Goal: Task Accomplishment & Management: Use online tool/utility

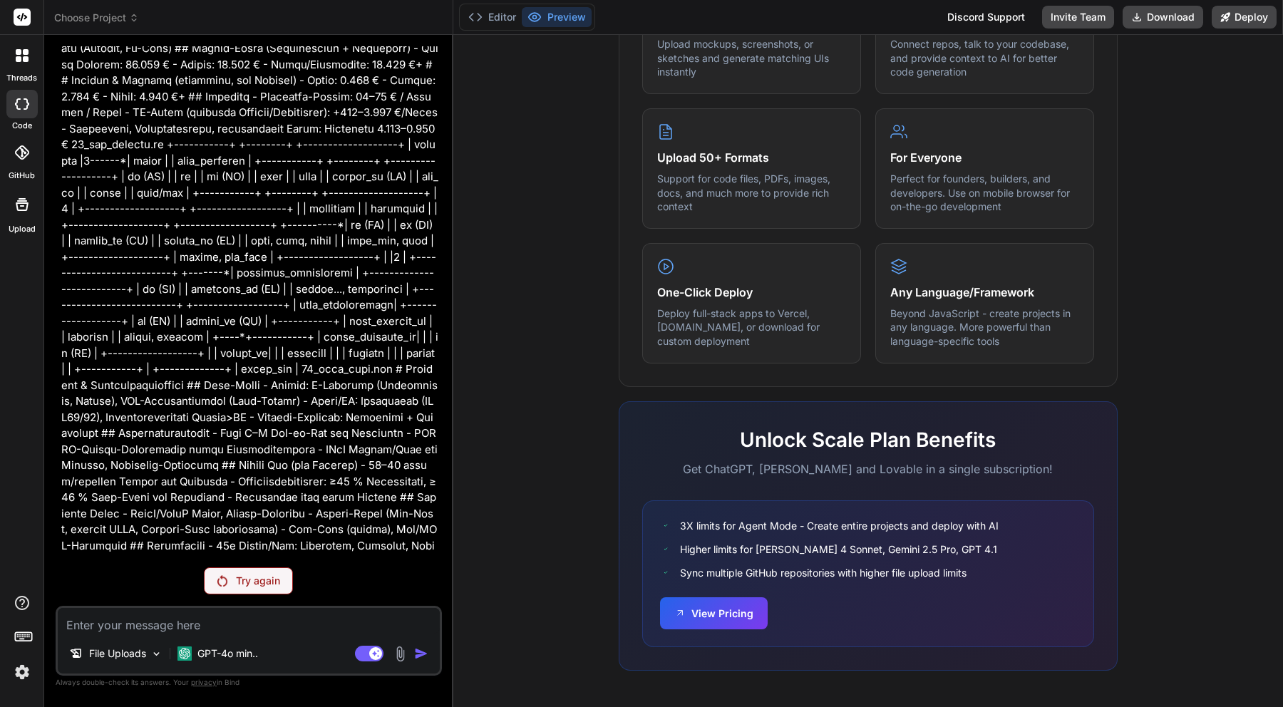
scroll to position [7311, 0]
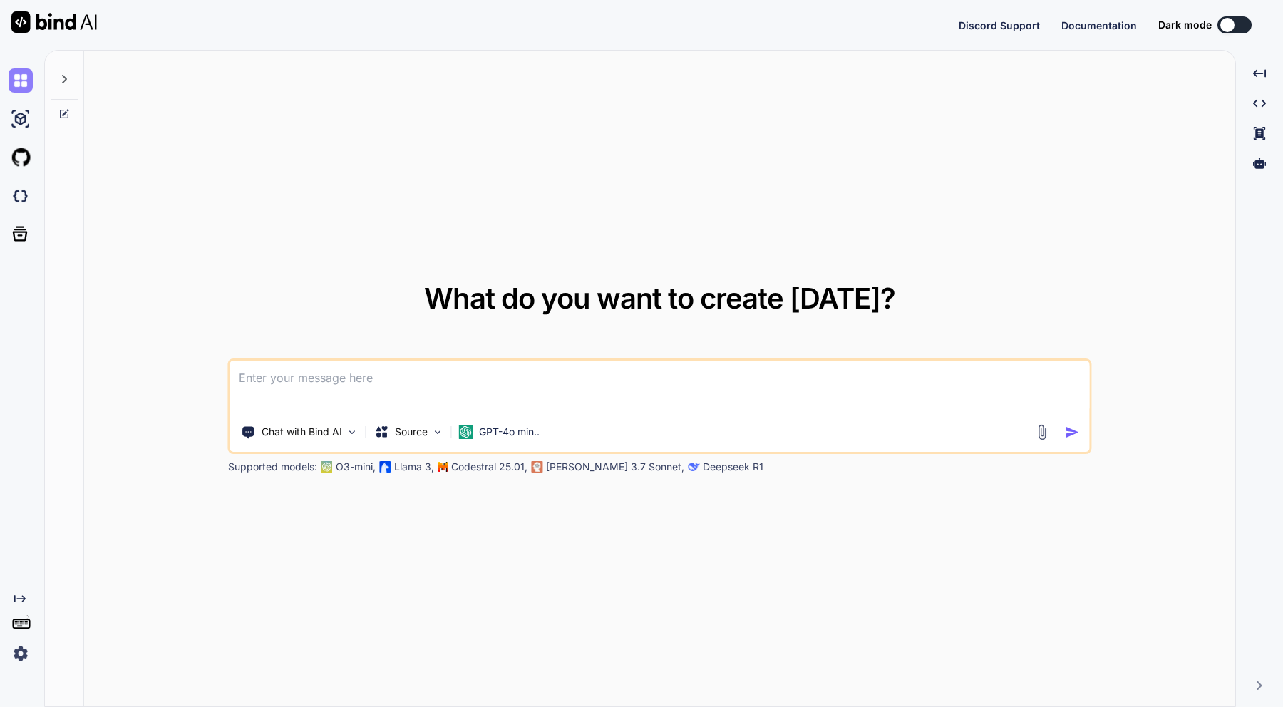
click at [24, 85] on img at bounding box center [21, 80] width 24 height 24
click at [69, 86] on div at bounding box center [64, 75] width 27 height 49
type textarea "x"
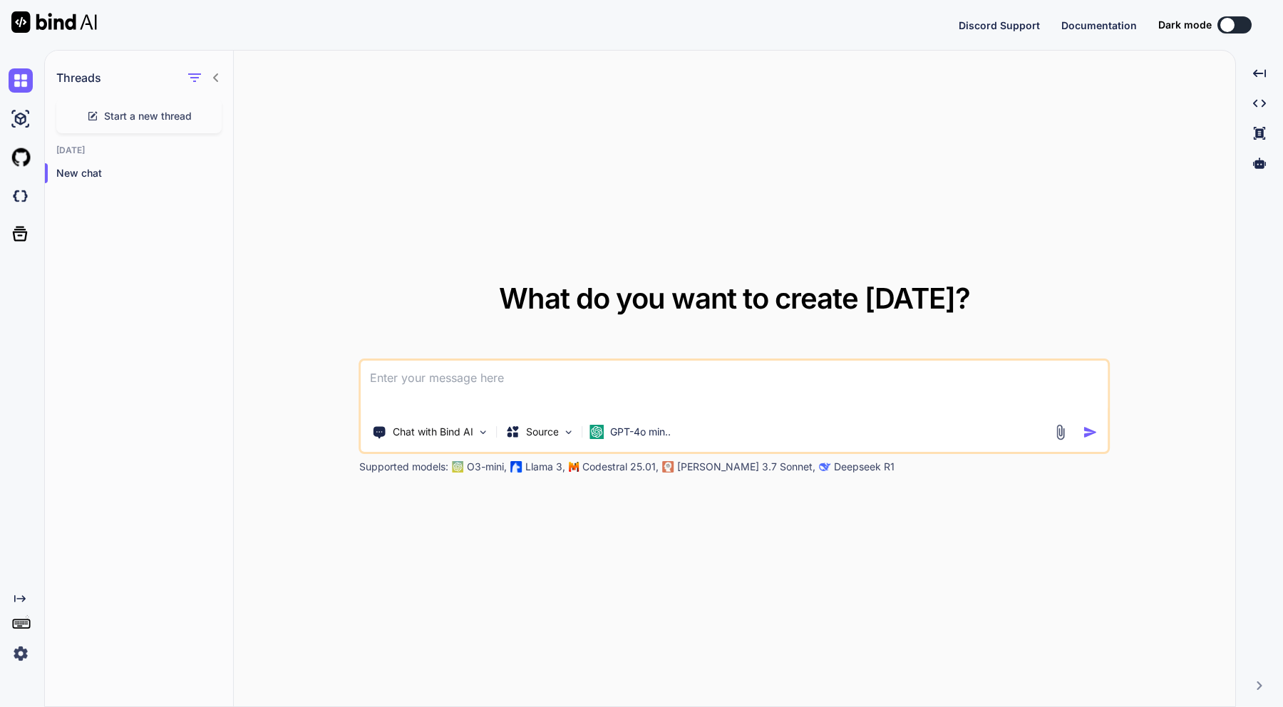
click at [19, 657] on img at bounding box center [21, 653] width 24 height 24
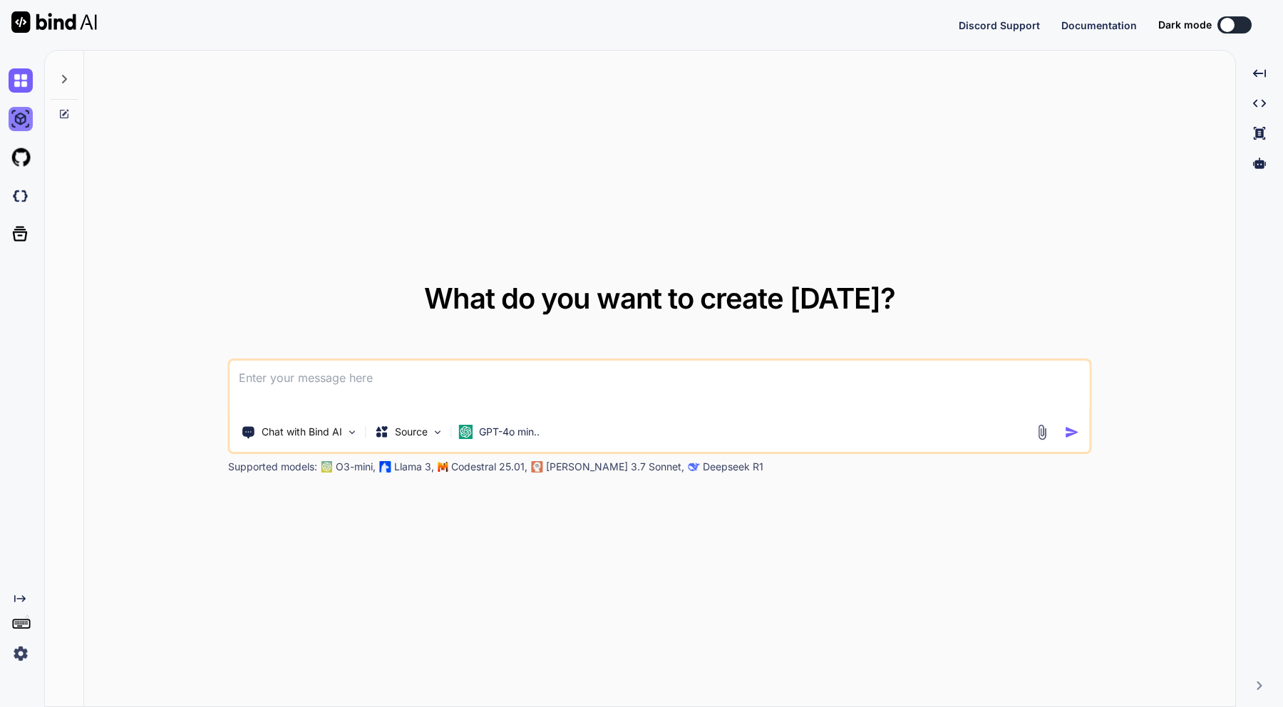
click at [26, 118] on img at bounding box center [21, 119] width 24 height 24
type textarea "x"
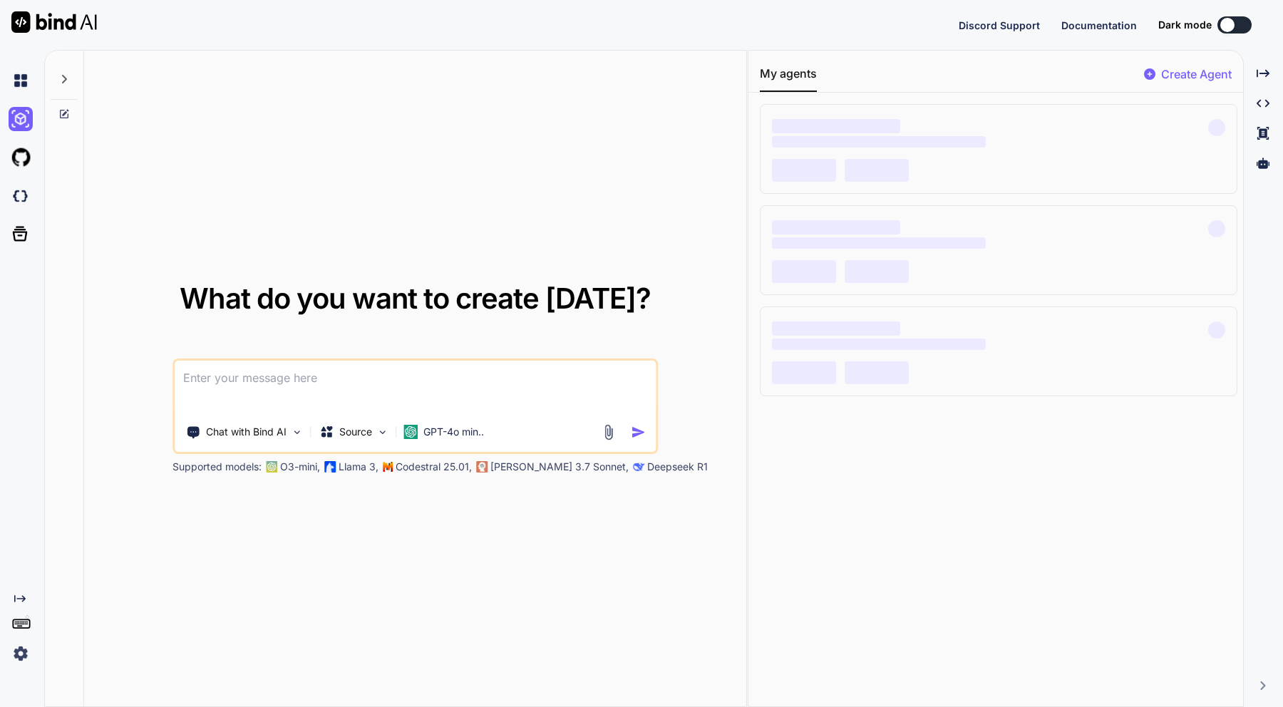
click at [29, 650] on img at bounding box center [21, 653] width 24 height 24
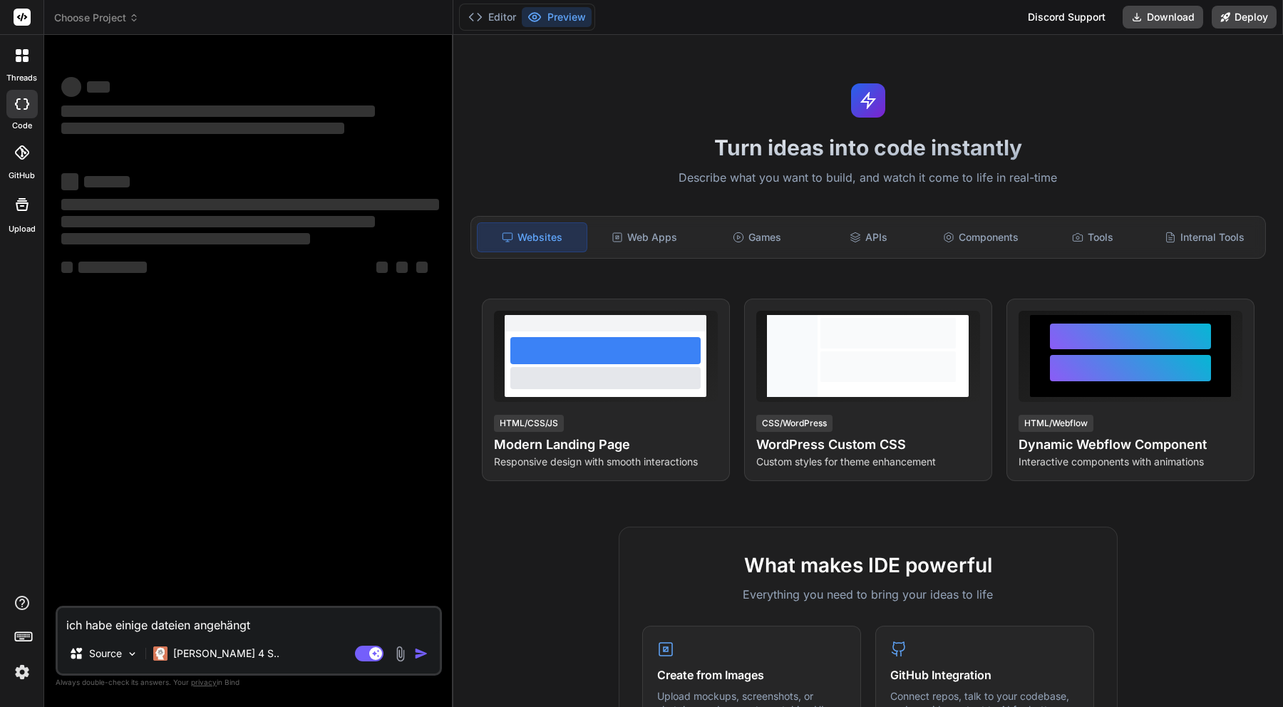
click at [25, 673] on img at bounding box center [22, 672] width 24 height 24
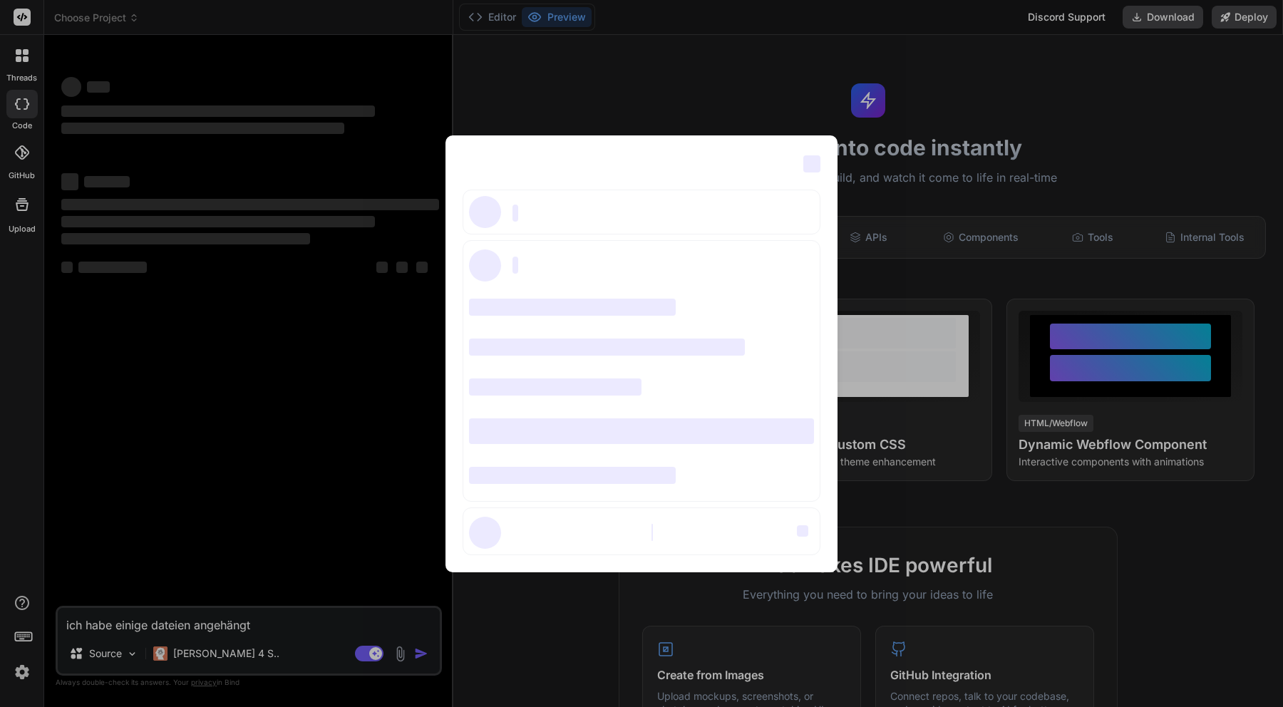
click at [777, 98] on div "‌ ‌ ‌ ‌ ‌ ‌ ‌ ‌ ‌ ‌ ‌ ‌ ‌ ‌ ‌" at bounding box center [641, 353] width 1283 height 707
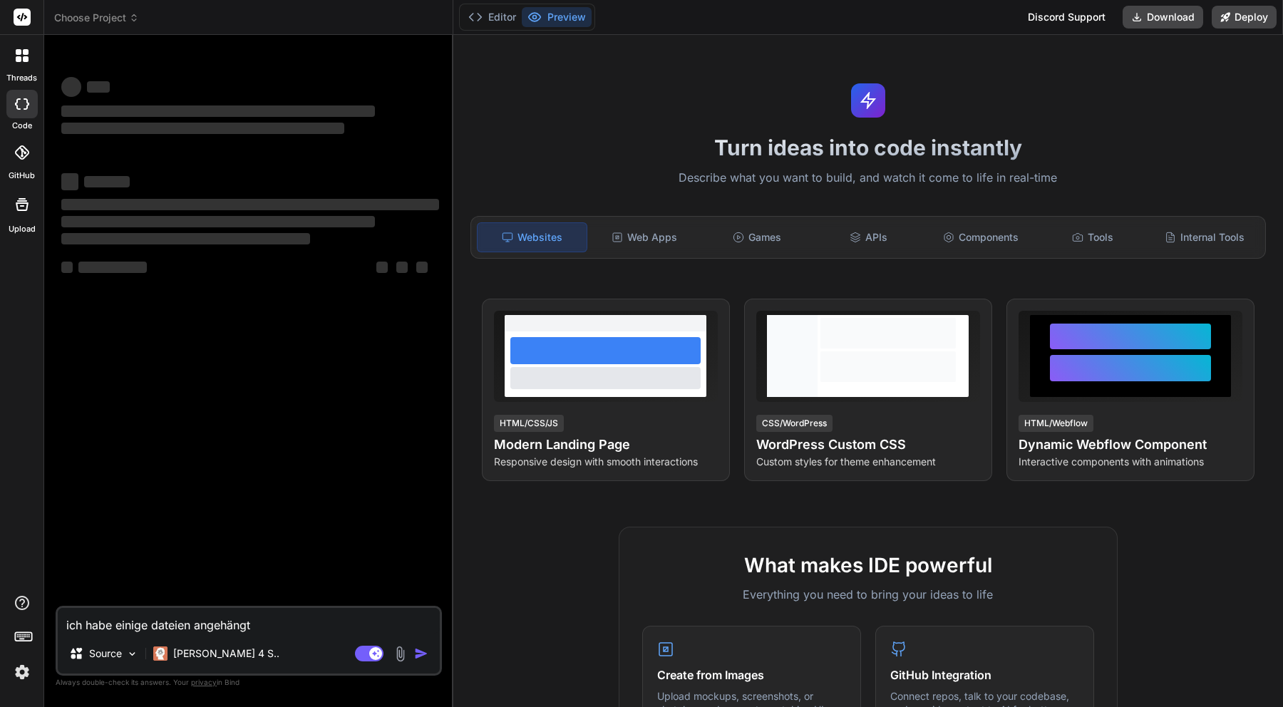
click at [30, 162] on div at bounding box center [21, 152] width 31 height 31
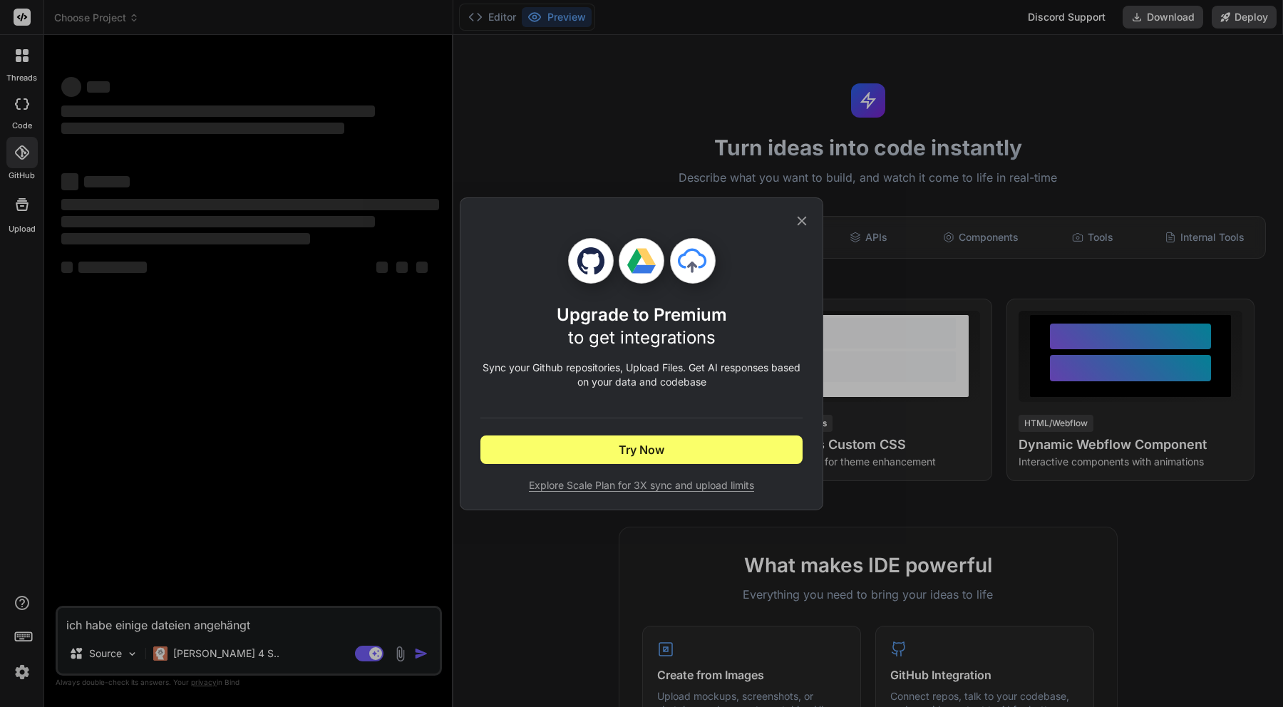
click at [24, 207] on div "Upgrade to Premium to get integrations Sync your Github repositories, Upload Fi…" at bounding box center [641, 353] width 1283 height 707
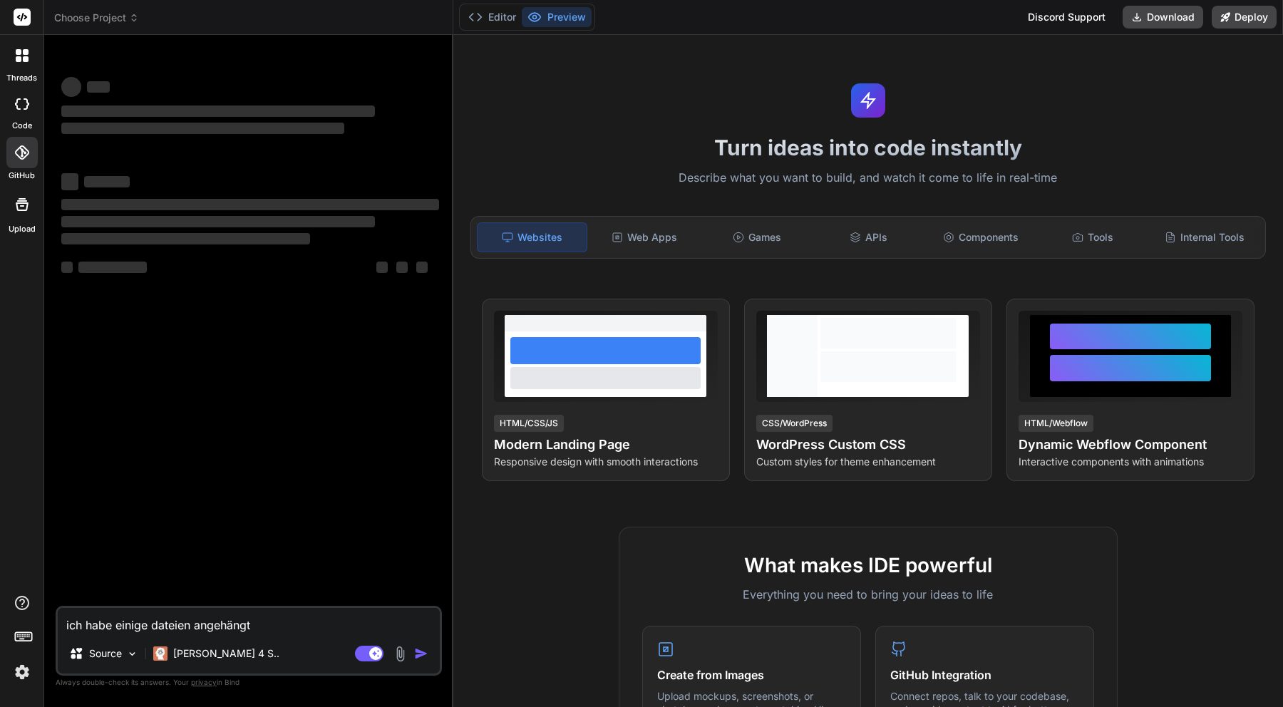
click at [16, 677] on img at bounding box center [22, 672] width 24 height 24
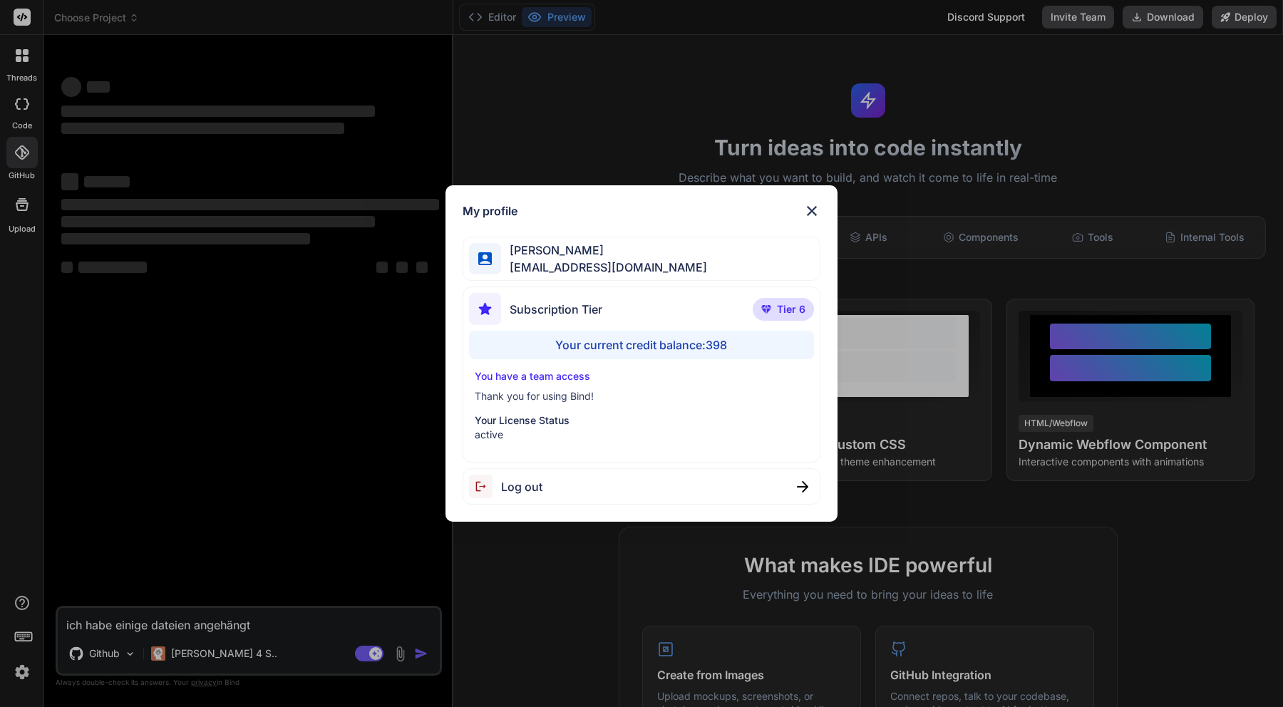
click at [30, 110] on div "My profile [PERSON_NAME] [EMAIL_ADDRESS][DOMAIN_NAME] Subscription Tier Tier 6 …" at bounding box center [641, 353] width 1283 height 707
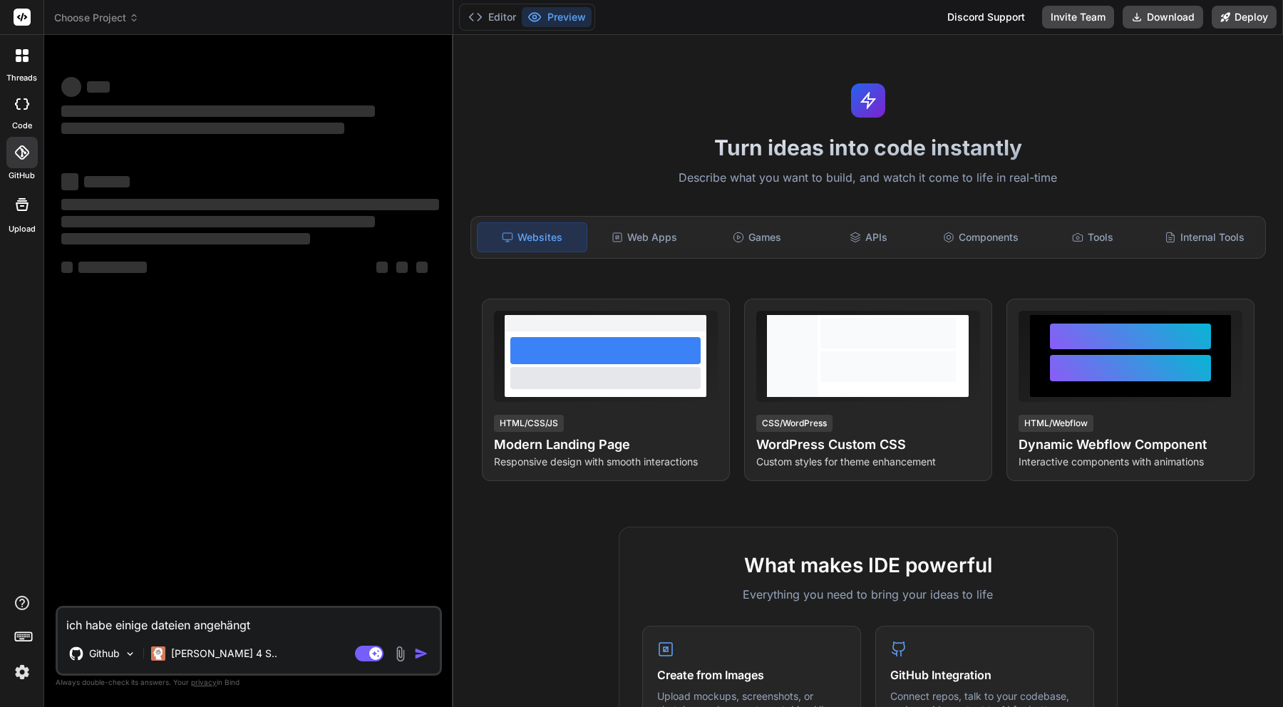
click at [21, 108] on icon at bounding box center [22, 103] width 14 height 11
type textarea "x"
